Goal: Find specific page/section: Find specific page/section

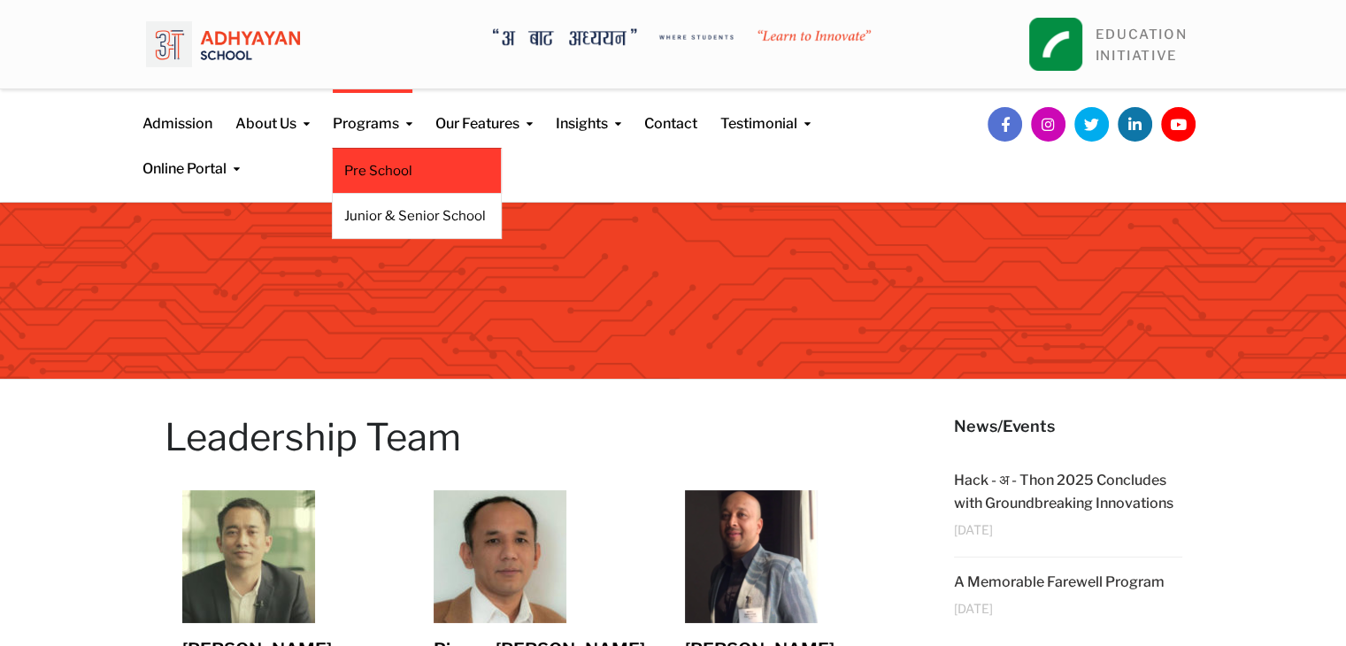
click at [390, 161] on link "Pre School" at bounding box center [416, 170] width 145 height 19
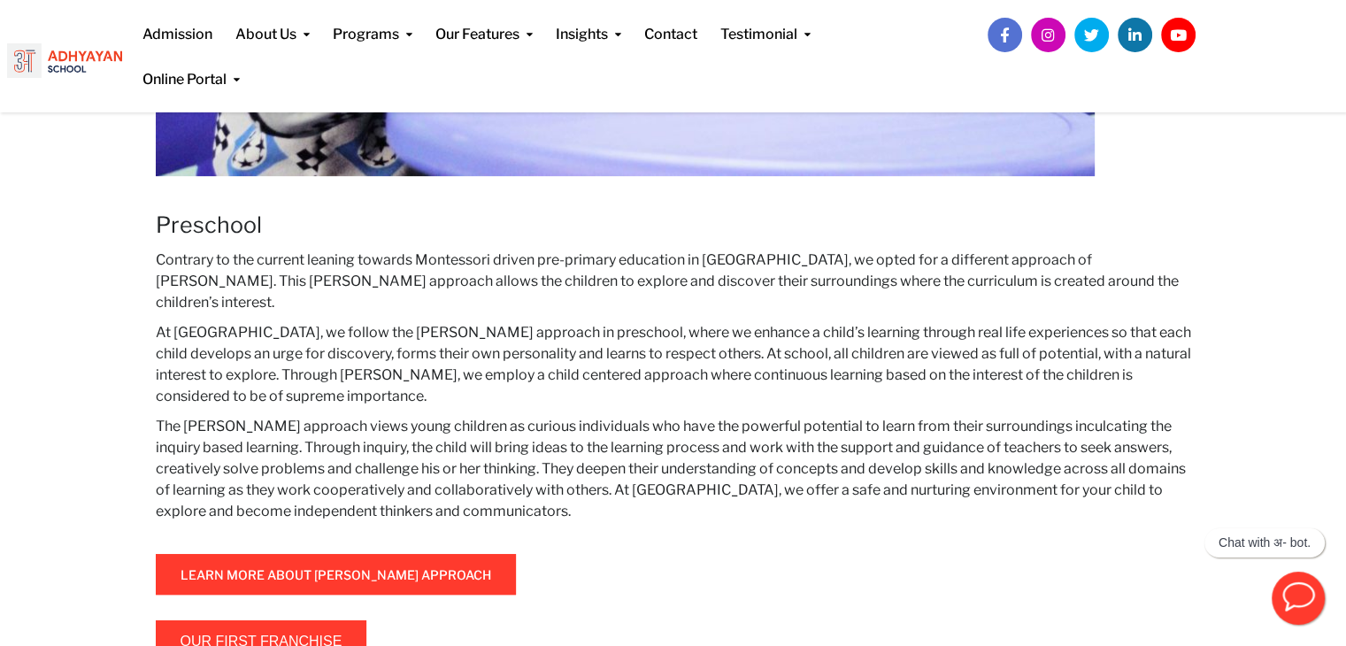
scroll to position [760, 0]
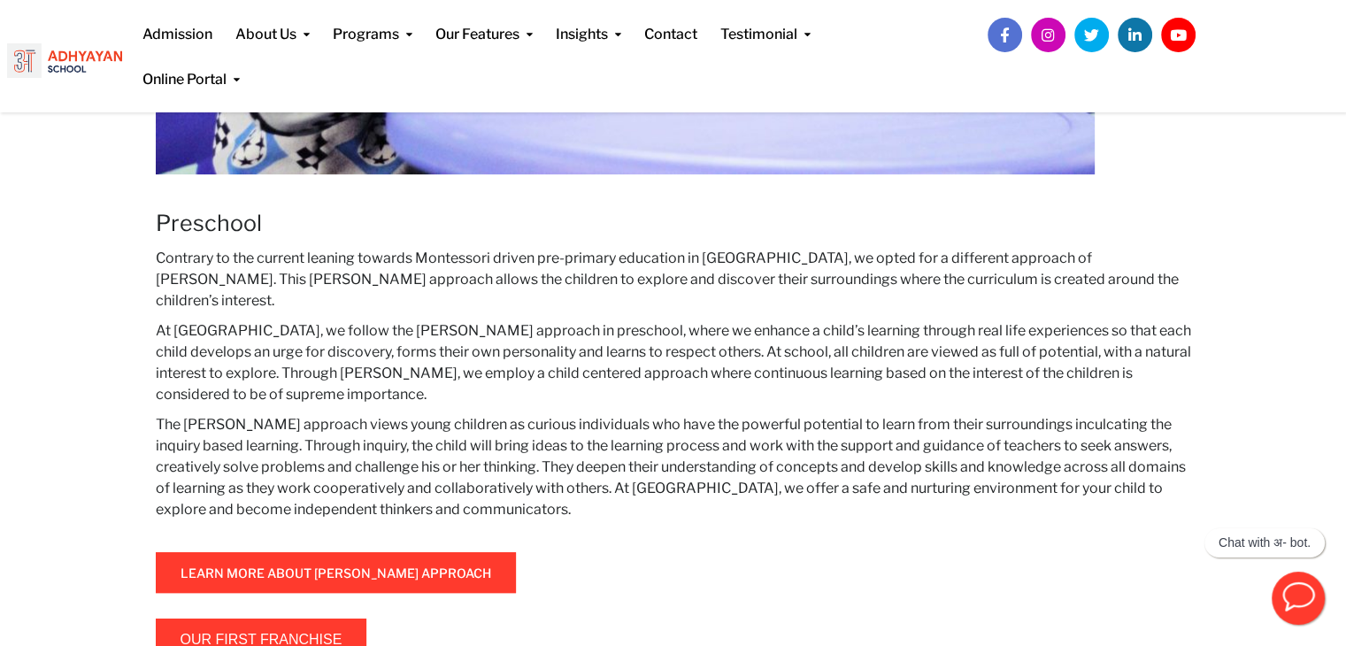
click at [301, 634] on span "Our first franchise" at bounding box center [262, 640] width 162 height 12
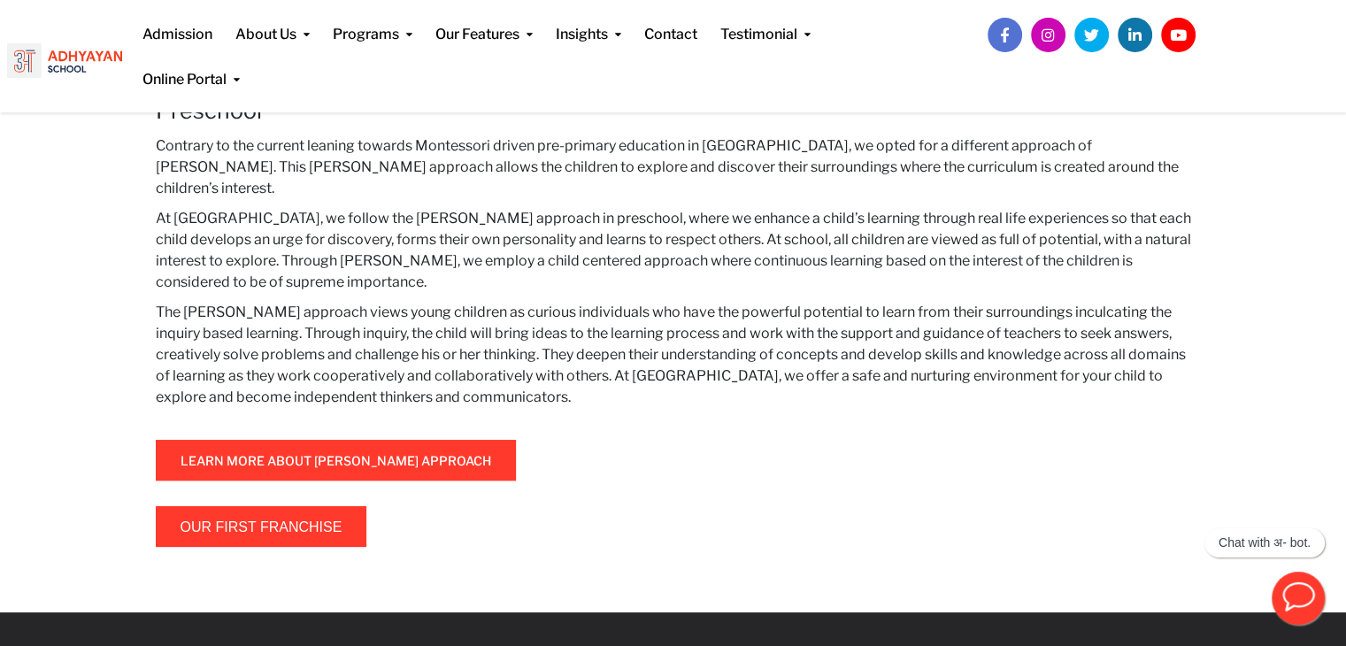
scroll to position [898, 0]
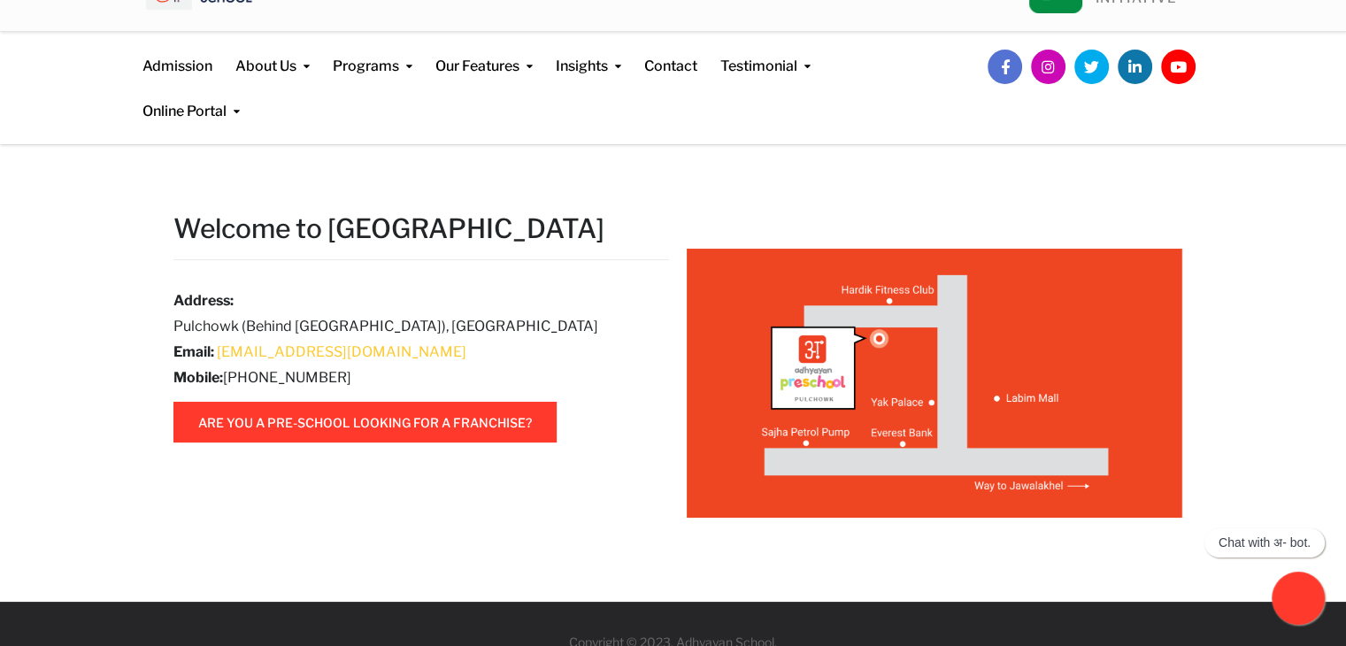
scroll to position [59, 0]
